Goal: Information Seeking & Learning: Check status

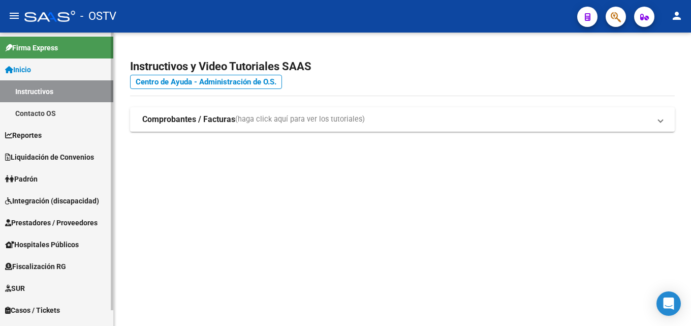
click at [73, 223] on span "Prestadores / Proveedores" at bounding box center [51, 222] width 92 height 11
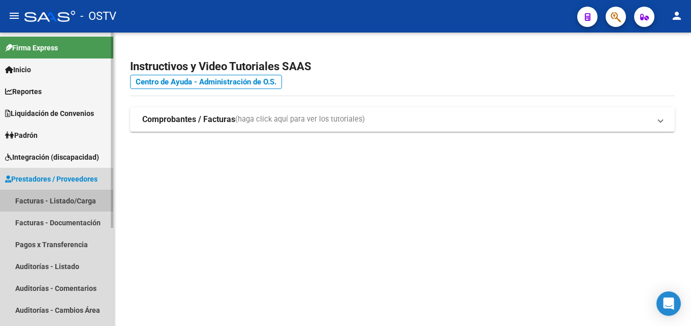
click at [68, 201] on link "Facturas - Listado/Carga" at bounding box center [56, 200] width 113 height 22
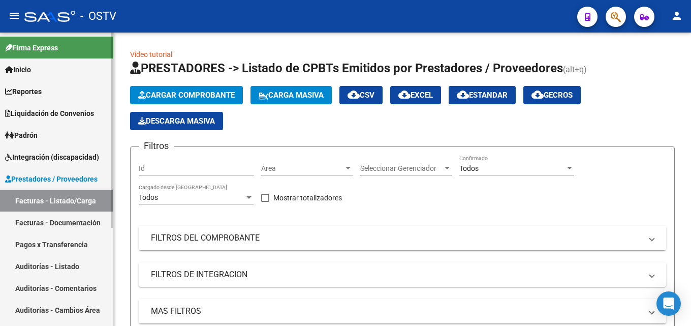
click at [63, 238] on link "Pagos x Transferencia" at bounding box center [56, 244] width 113 height 22
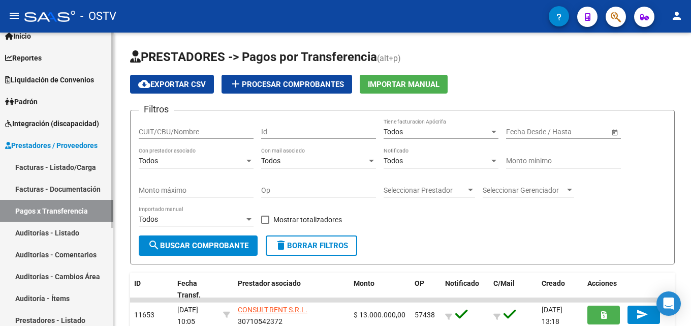
scroll to position [51, 0]
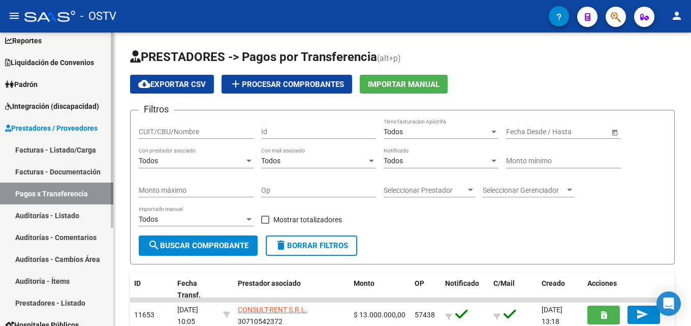
click at [70, 151] on link "Facturas - Listado/Carga" at bounding box center [56, 150] width 113 height 22
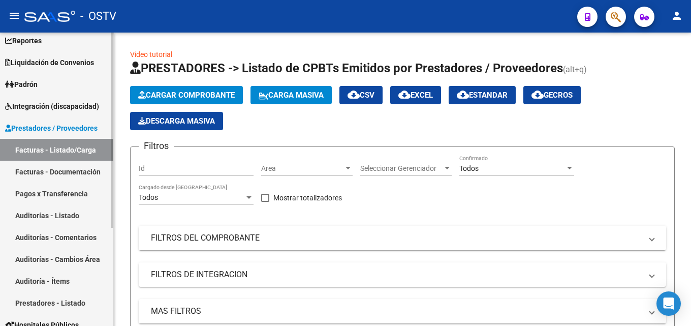
click at [64, 65] on span "Liquidación de Convenios" at bounding box center [49, 62] width 89 height 11
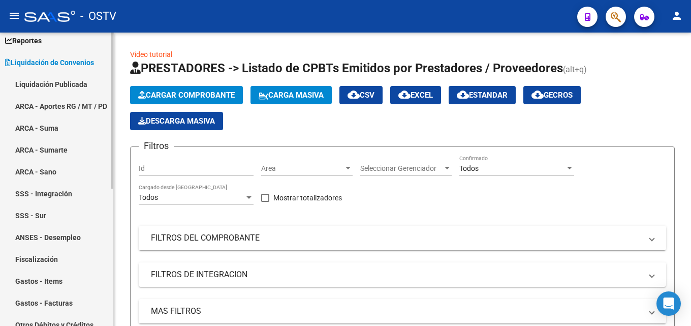
click at [62, 83] on link "Liquidación Publicada" at bounding box center [56, 84] width 113 height 22
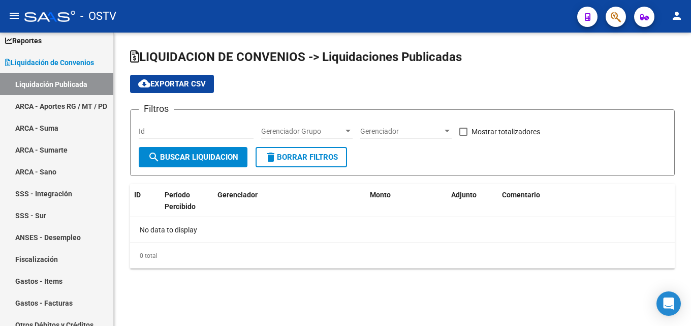
checkbox input "true"
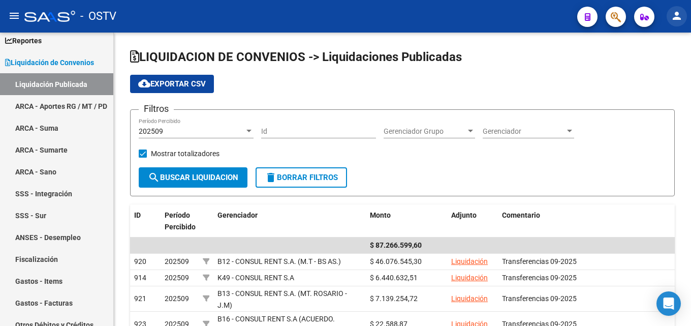
click at [678, 15] on mat-icon "person" at bounding box center [677, 16] width 12 height 12
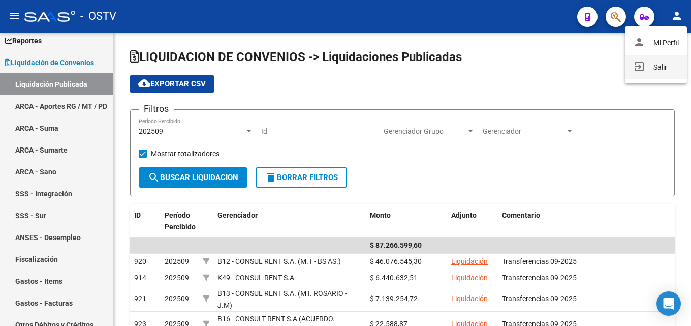
click at [654, 65] on button "exit_to_app Salir" at bounding box center [656, 67] width 62 height 24
